Goal: Task Accomplishment & Management: Manage account settings

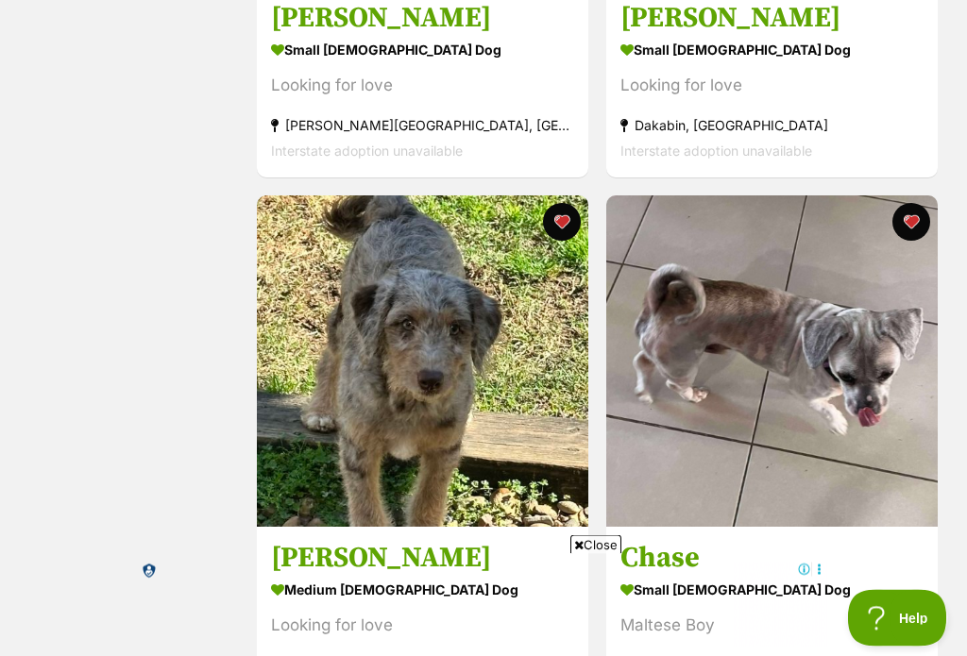
scroll to position [1270, 0]
click at [580, 554] on span "Close" at bounding box center [595, 544] width 51 height 19
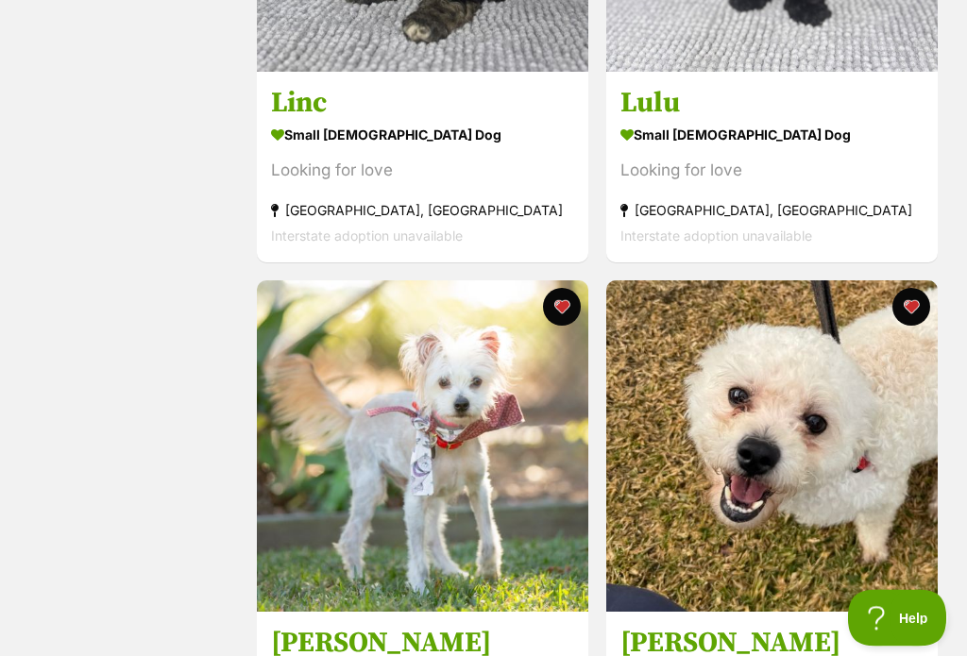
scroll to position [0, 0]
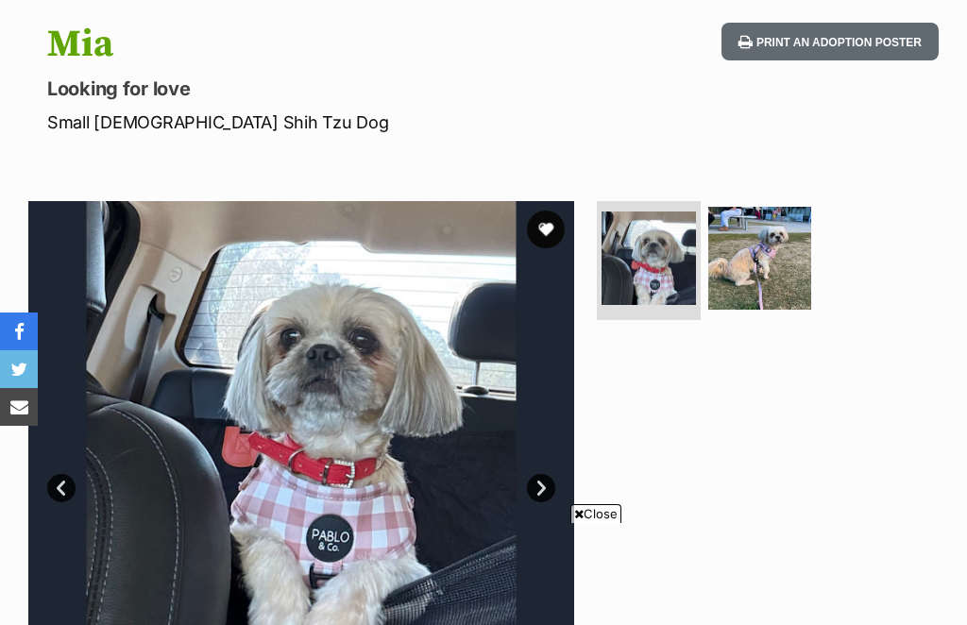
click at [544, 231] on button "favourite" at bounding box center [546, 229] width 38 height 38
